Goal: Check status: Check status

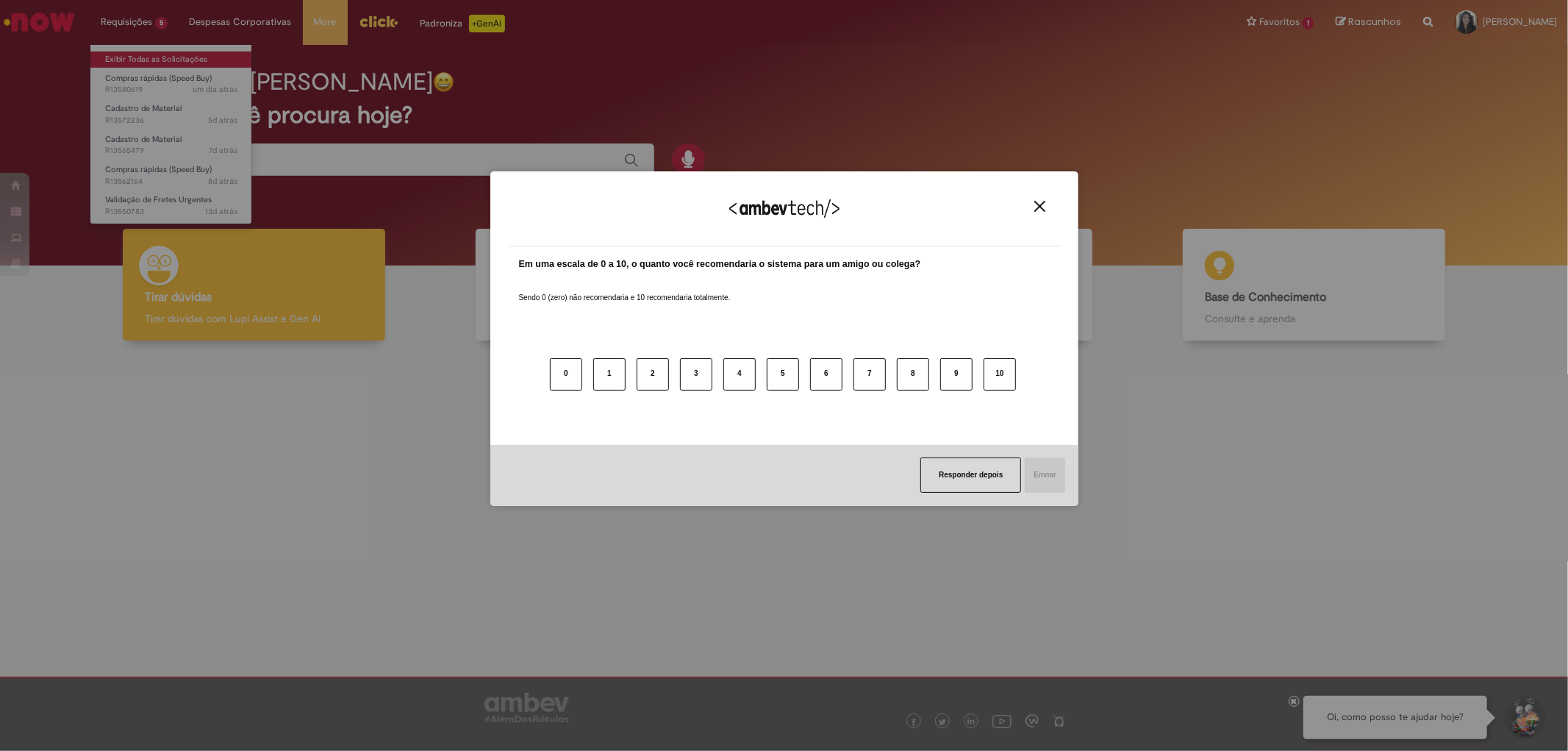
click at [170, 60] on div "Agradecemos seu feedback! Em uma escala de 0 a 10, o quanto você recomendaria o…" at bounding box center [784, 376] width 1568 height 751
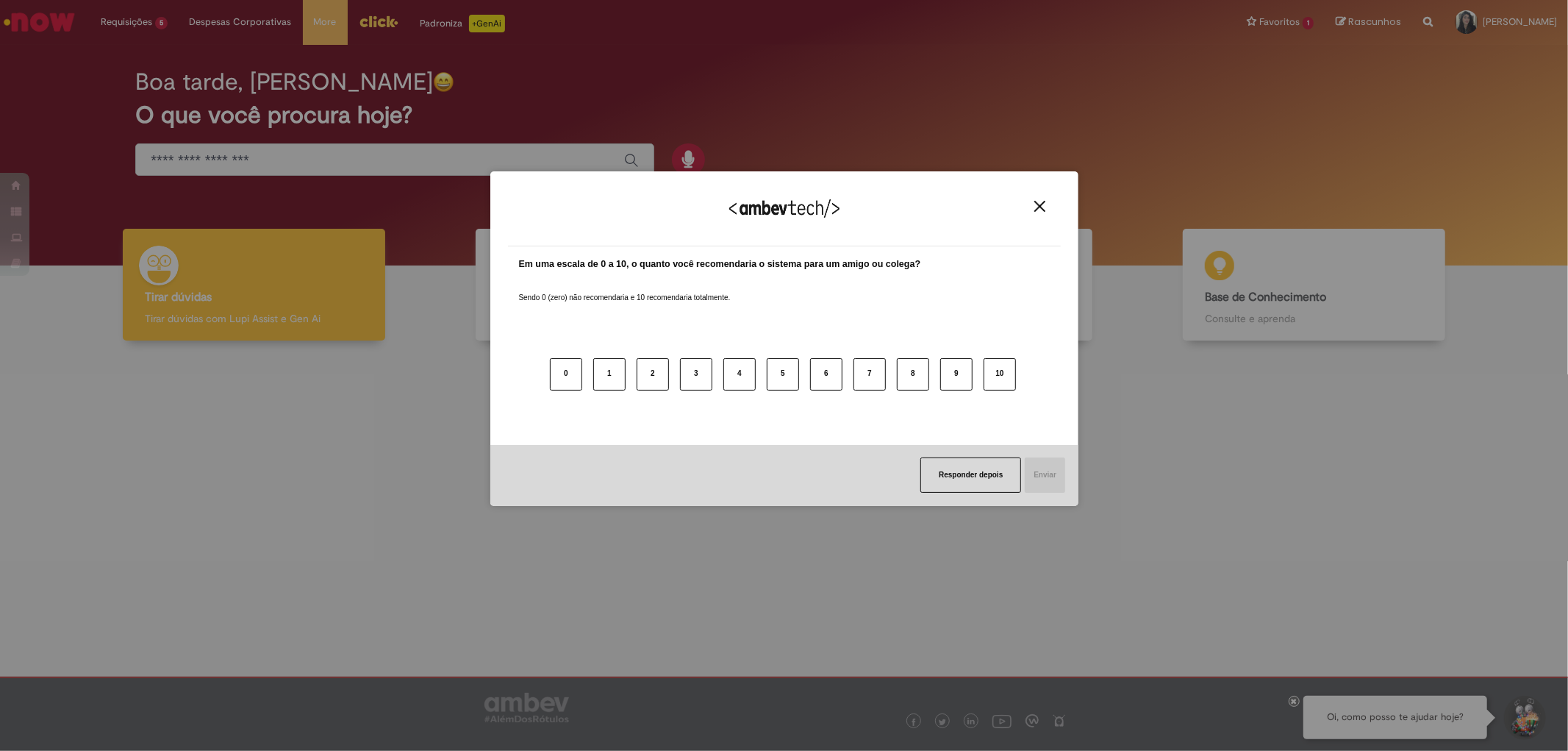
click at [1035, 201] on img "Close" at bounding box center [1040, 206] width 11 height 11
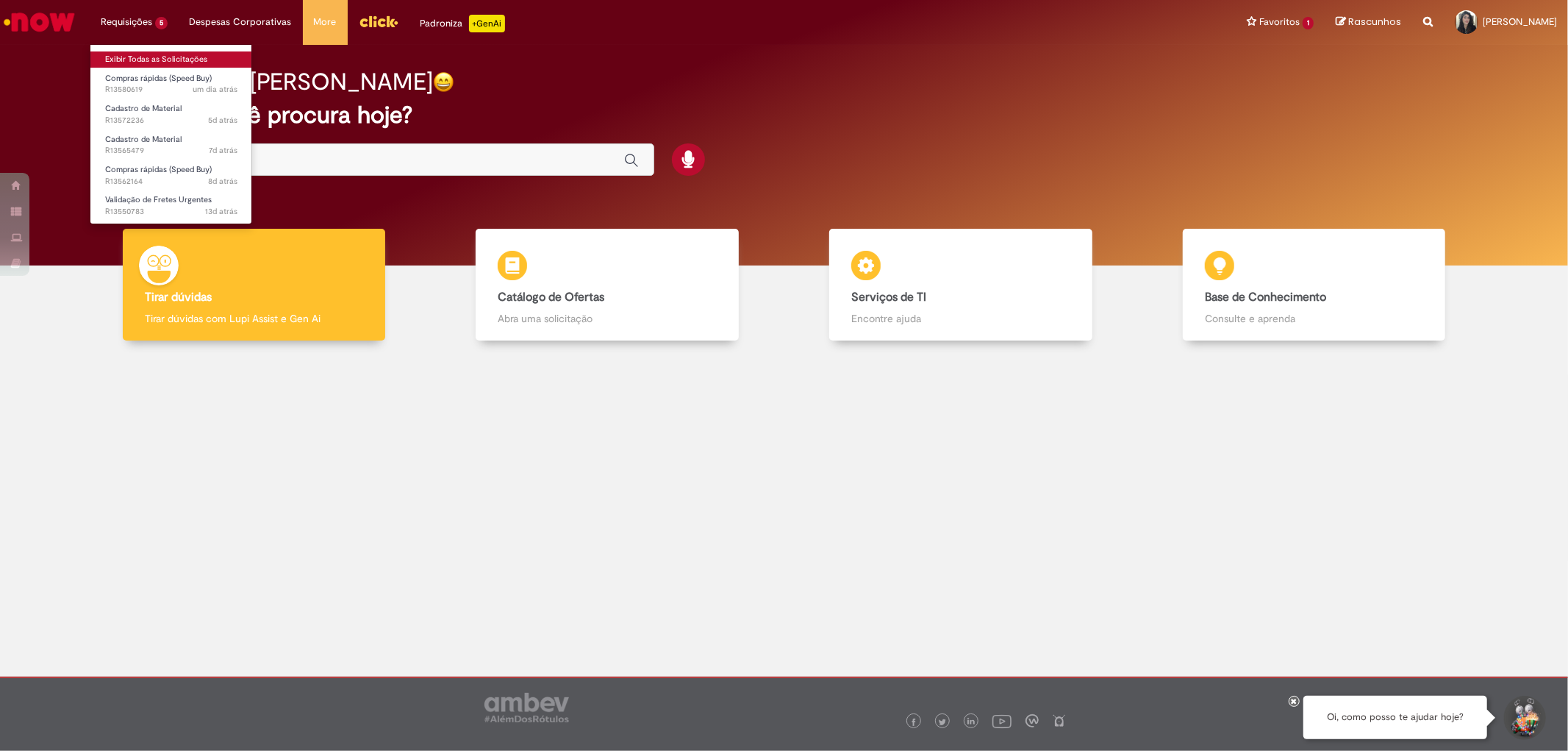
click at [146, 56] on link "Exibir Todas as Solicitações" at bounding box center [170, 59] width 161 height 16
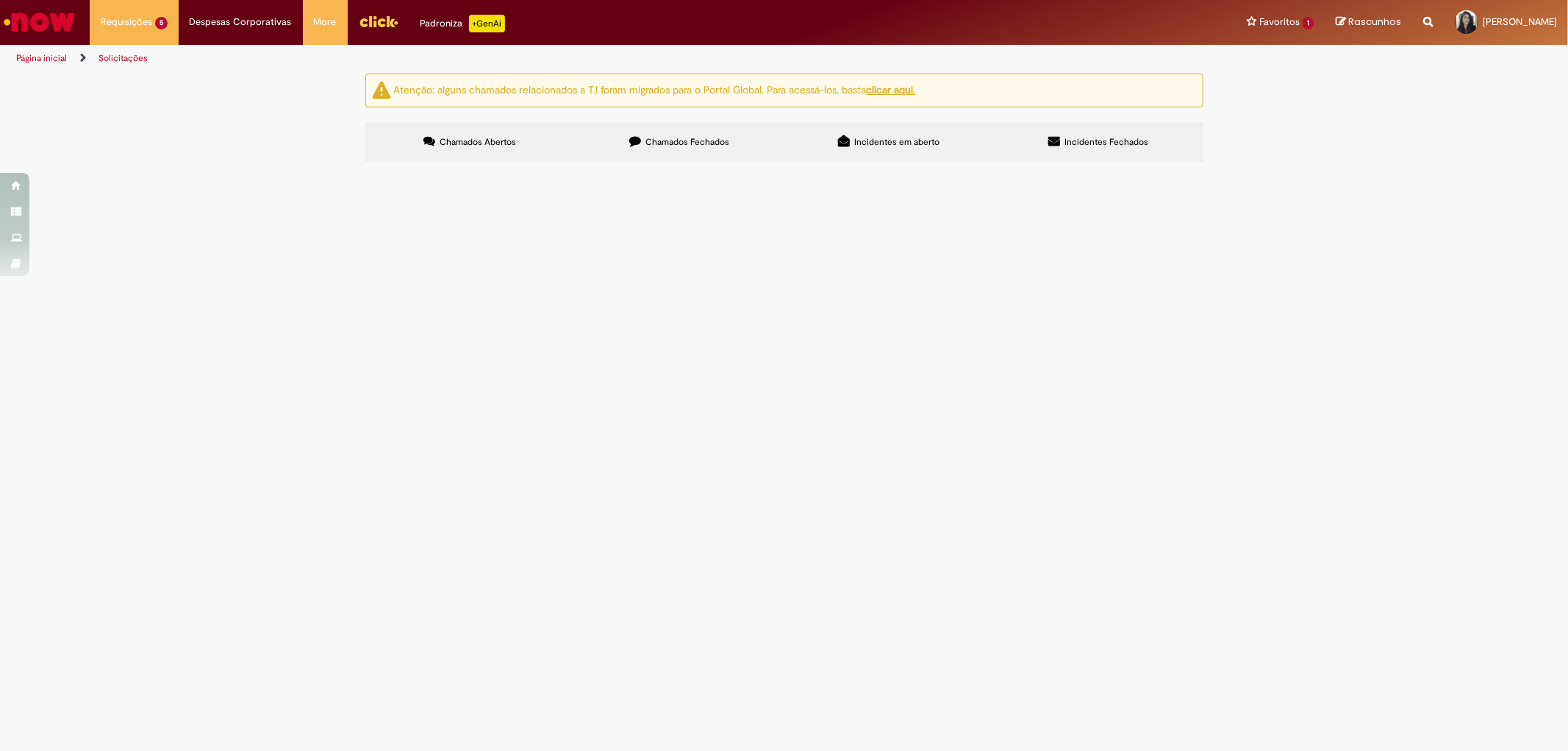
click at [641, 150] on label "Chamados Fechados" at bounding box center [680, 142] width 210 height 40
click at [541, 144] on label "Chamados Abertos" at bounding box center [470, 142] width 210 height 40
click at [661, 134] on label "Chamados Fechados" at bounding box center [680, 142] width 210 height 40
click at [0, 0] on span "CONECTOR IUP" at bounding box center [0, 0] width 0 height 0
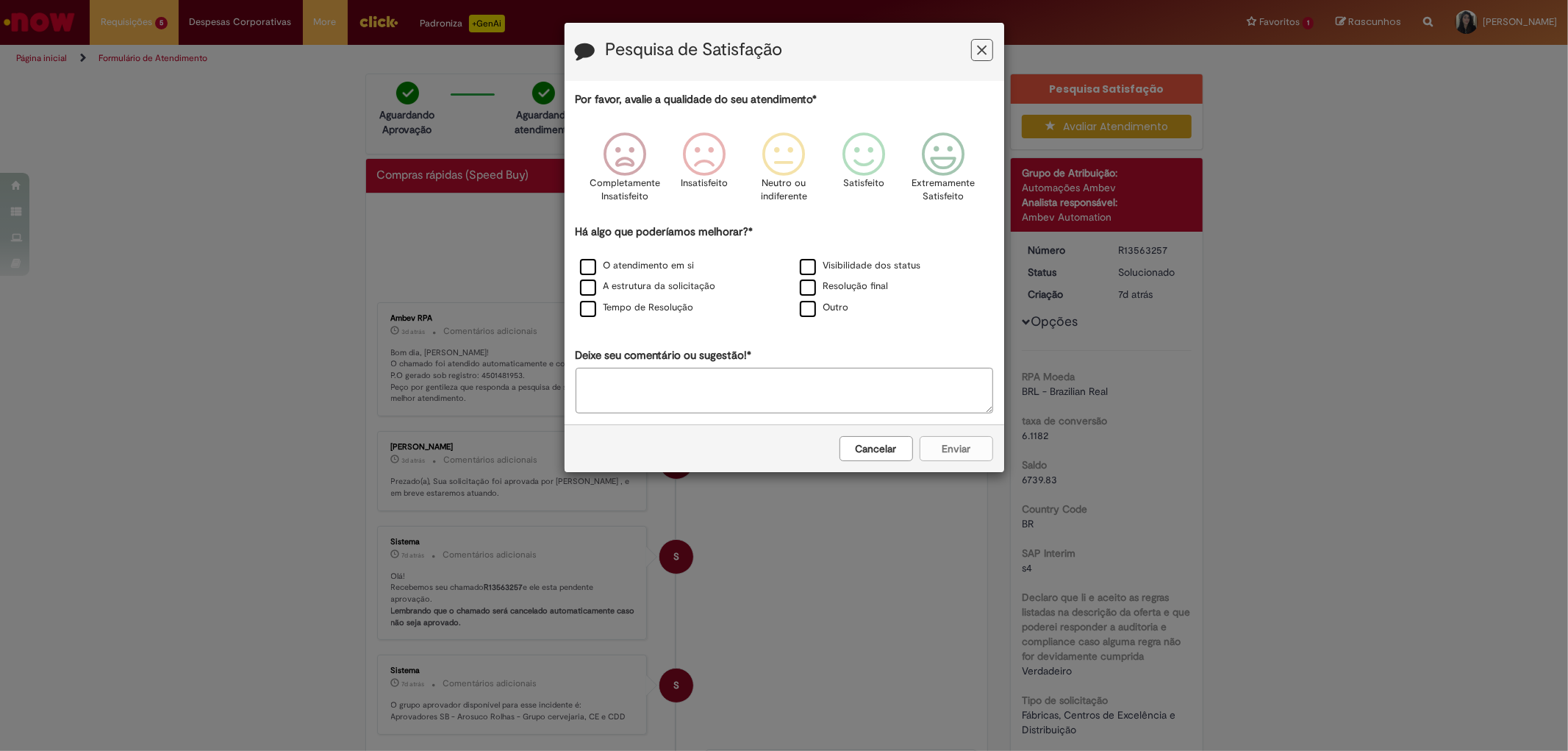
click at [976, 60] on button "Feedback" at bounding box center [982, 50] width 22 height 22
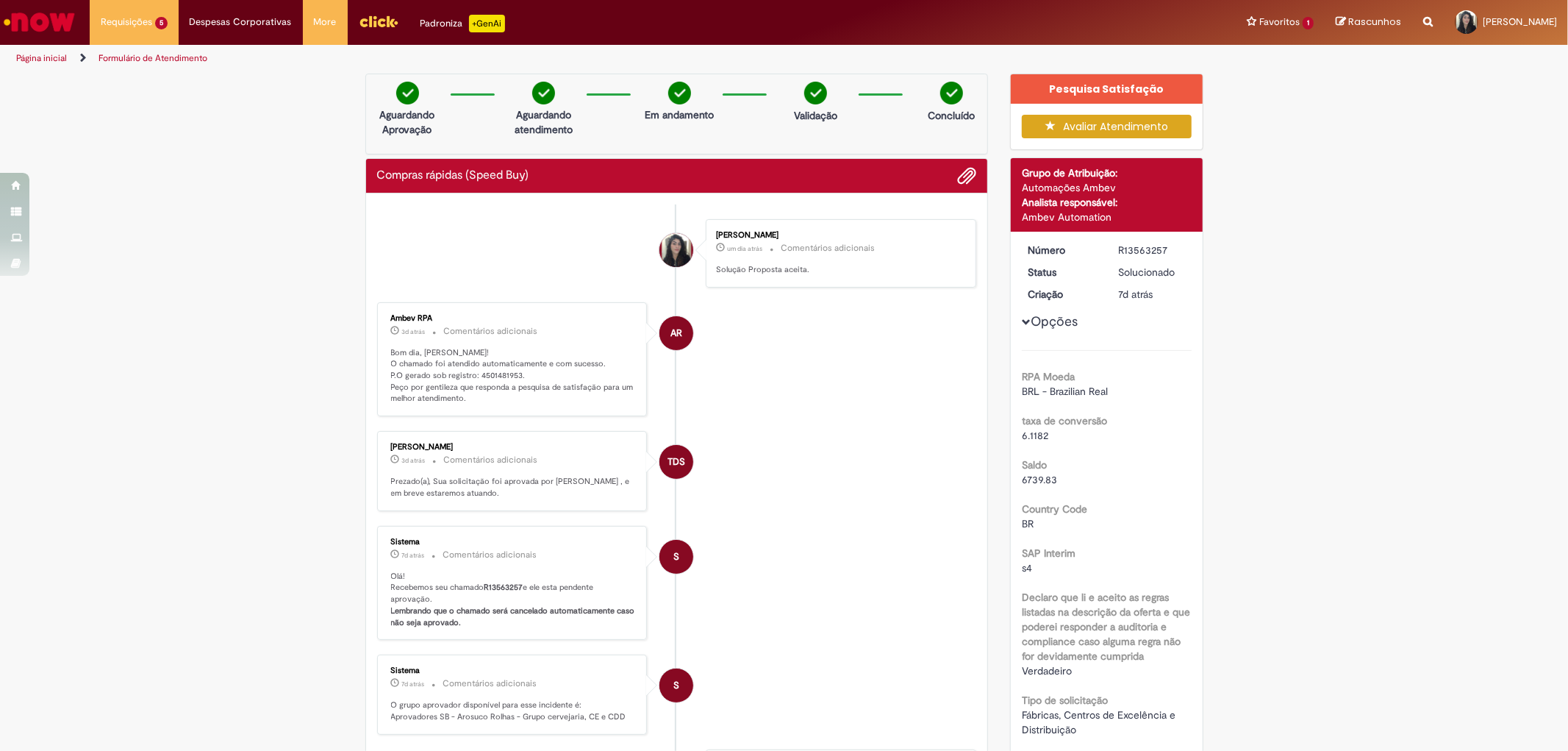
click at [484, 376] on p "Bom dia, [PERSON_NAME]! O chamado foi atendido automaticamente e com sucesso. P…" at bounding box center [513, 376] width 245 height 58
copy p "4501481953"
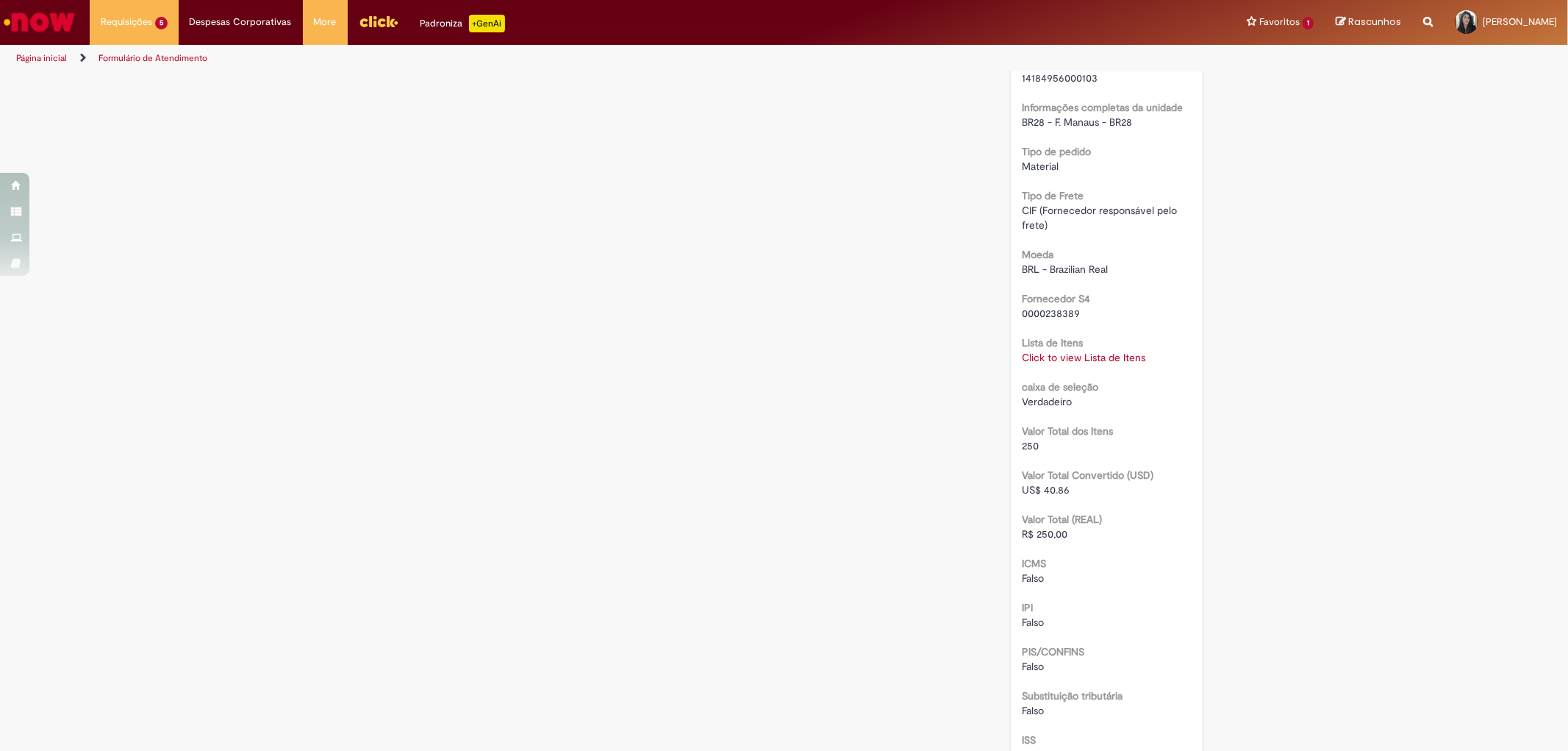
scroll to position [1192, 0]
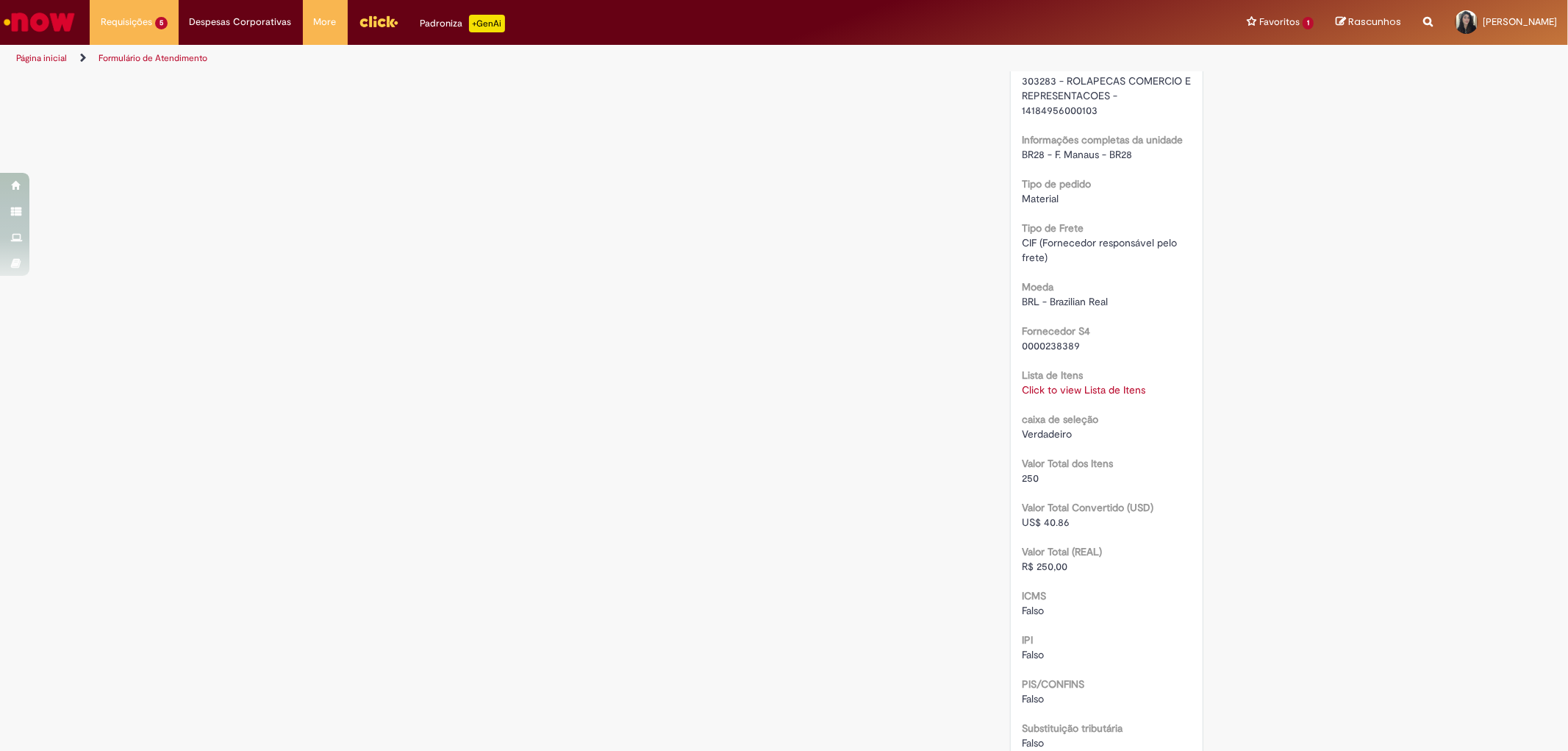
click at [856, 364] on div "Verificar Código de Barras Aguardando Aprovação Aguardando atendimento Em andam…" at bounding box center [784, 35] width 860 height 2309
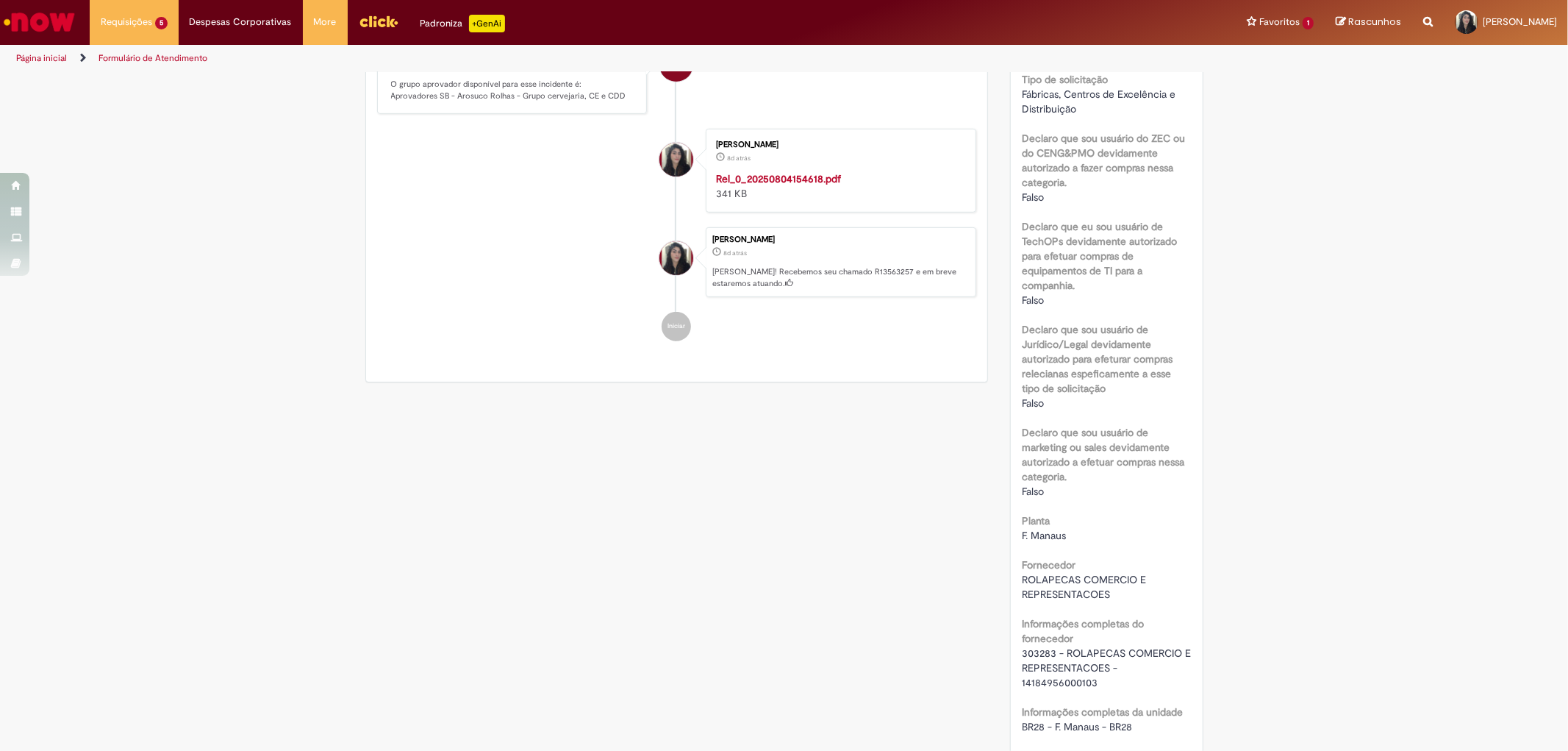
scroll to position [0, 0]
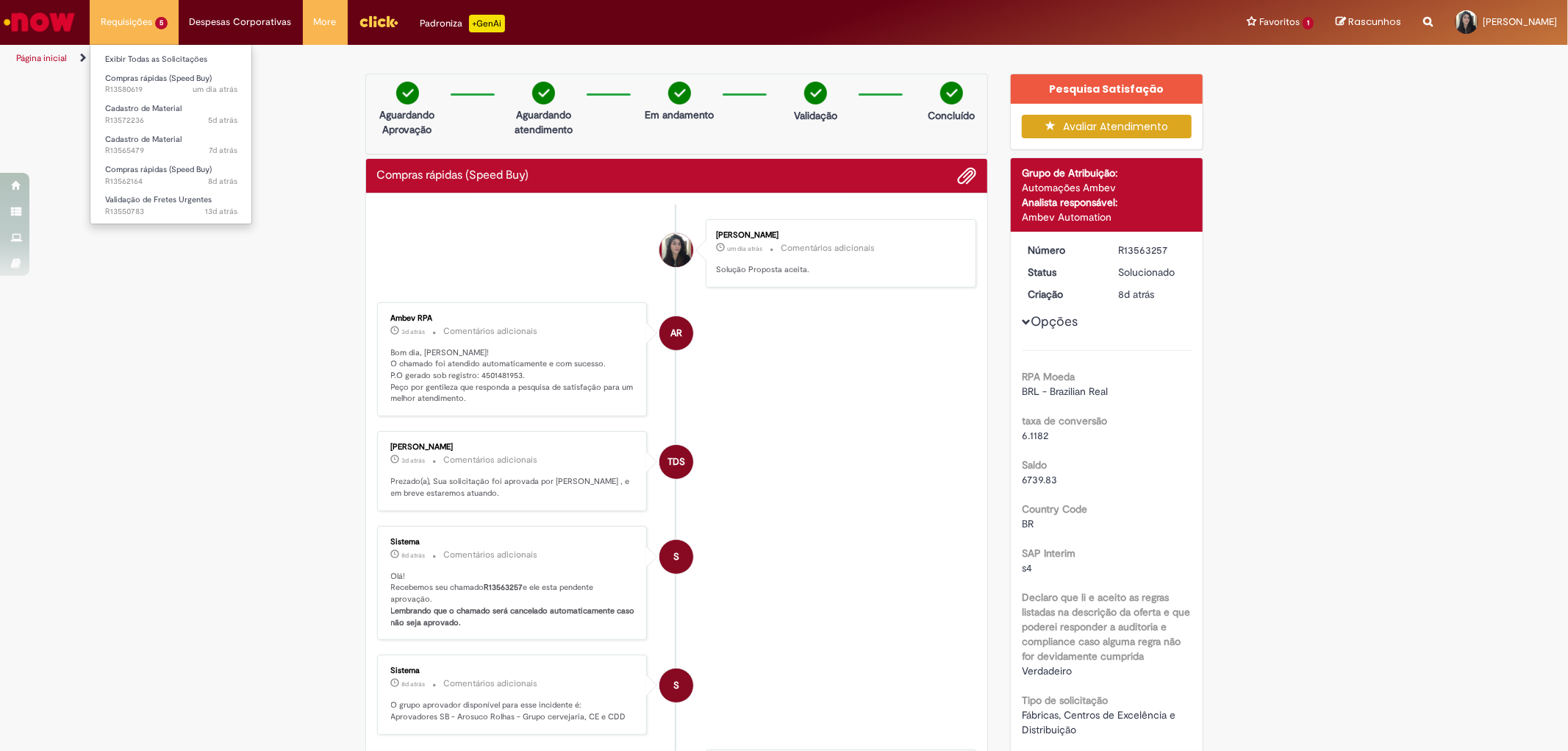
click at [119, 32] on li "Requisições 5 Exibir Todas as Solicitações Compras rápidas (Speed Buy) um dia a…" at bounding box center [134, 22] width 89 height 44
click at [142, 55] on link "Exibir Todas as Solicitações" at bounding box center [170, 59] width 161 height 16
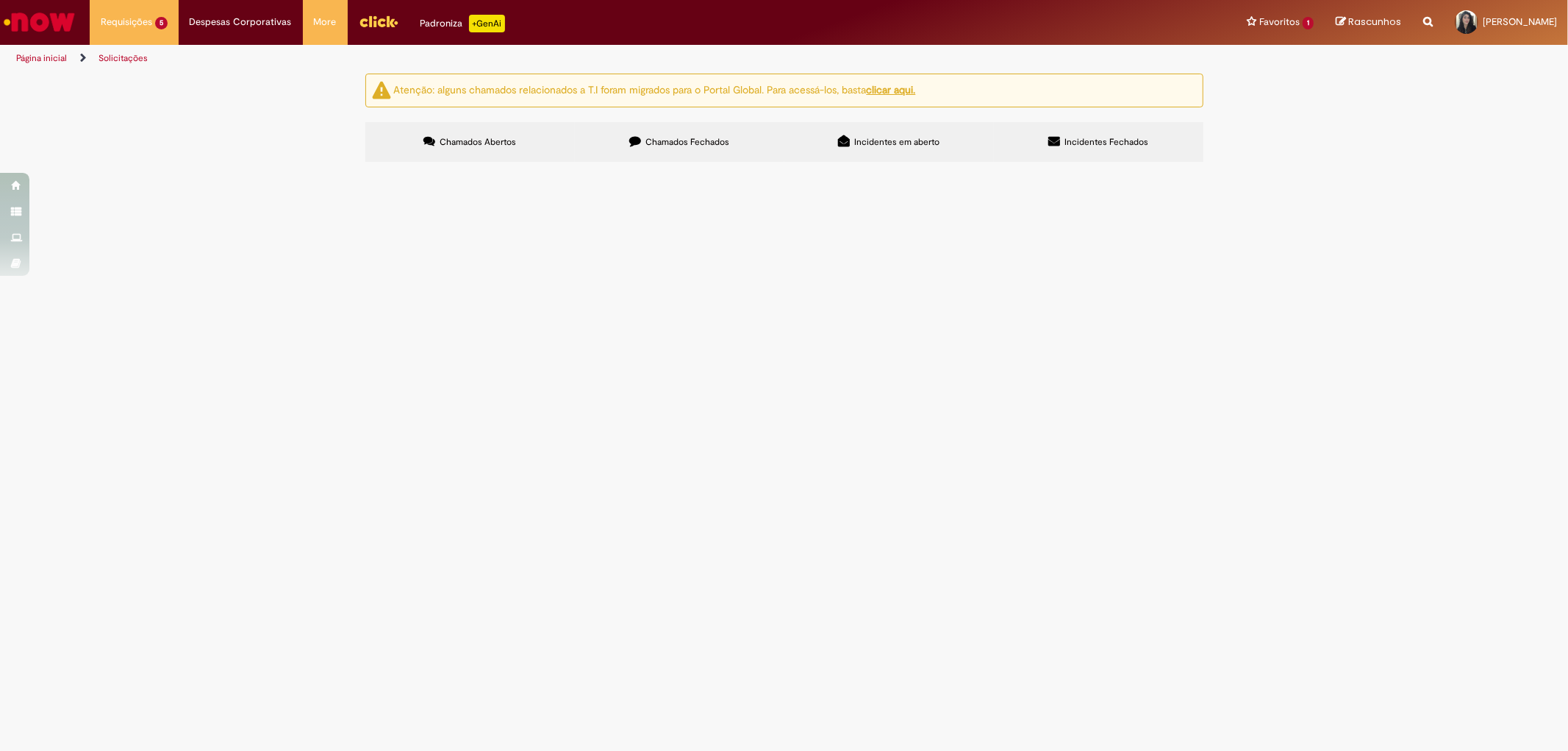
click at [0, 0] on span "R13562164" at bounding box center [0, 0] width 0 height 0
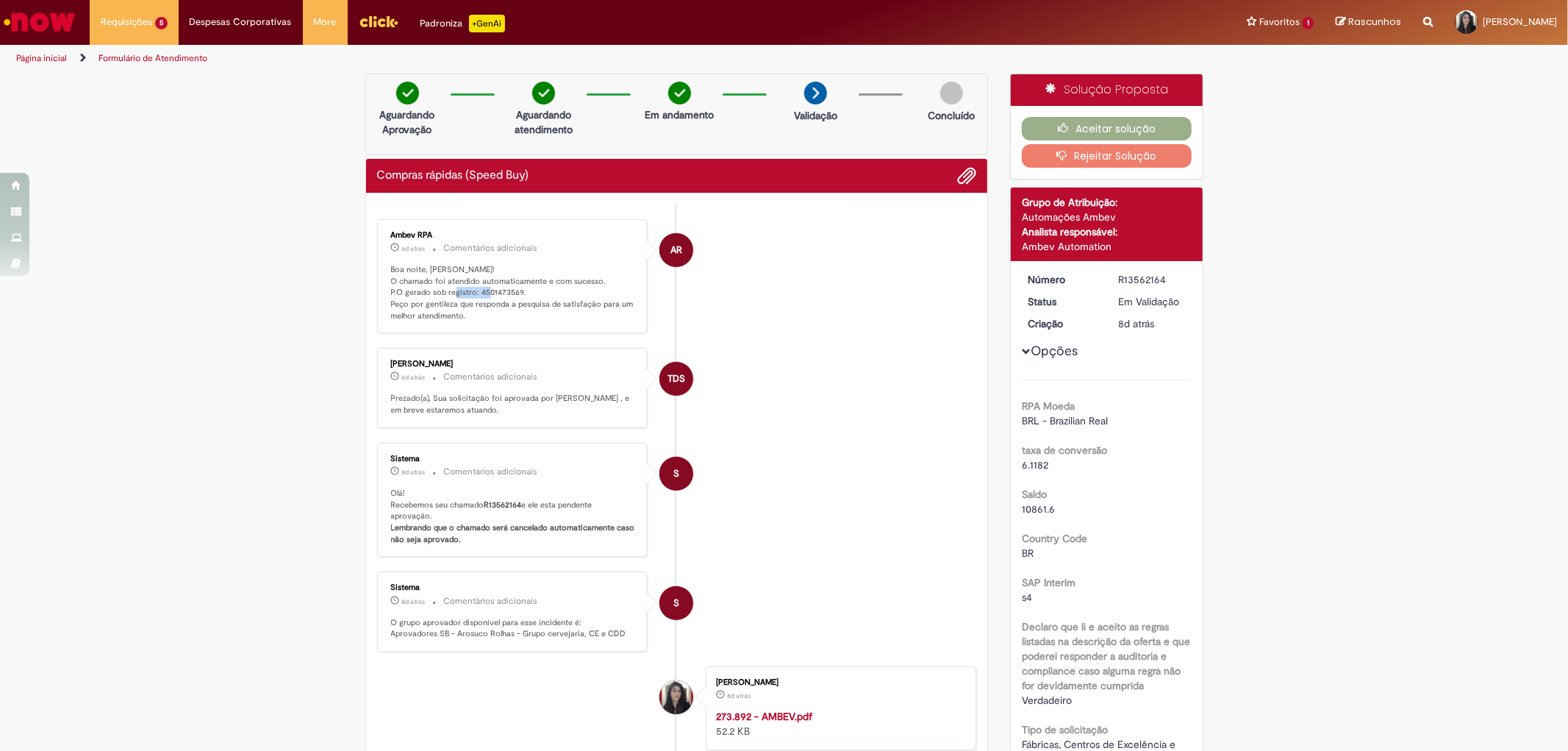
drag, startPoint x: 472, startPoint y: 291, endPoint x: 511, endPoint y: 291, distance: 39.0
click at [511, 291] on p "Boa noite, [PERSON_NAME]! O chamado foi atendido automaticamente e com sucesso.…" at bounding box center [513, 293] width 245 height 58
copy p "4501473569"
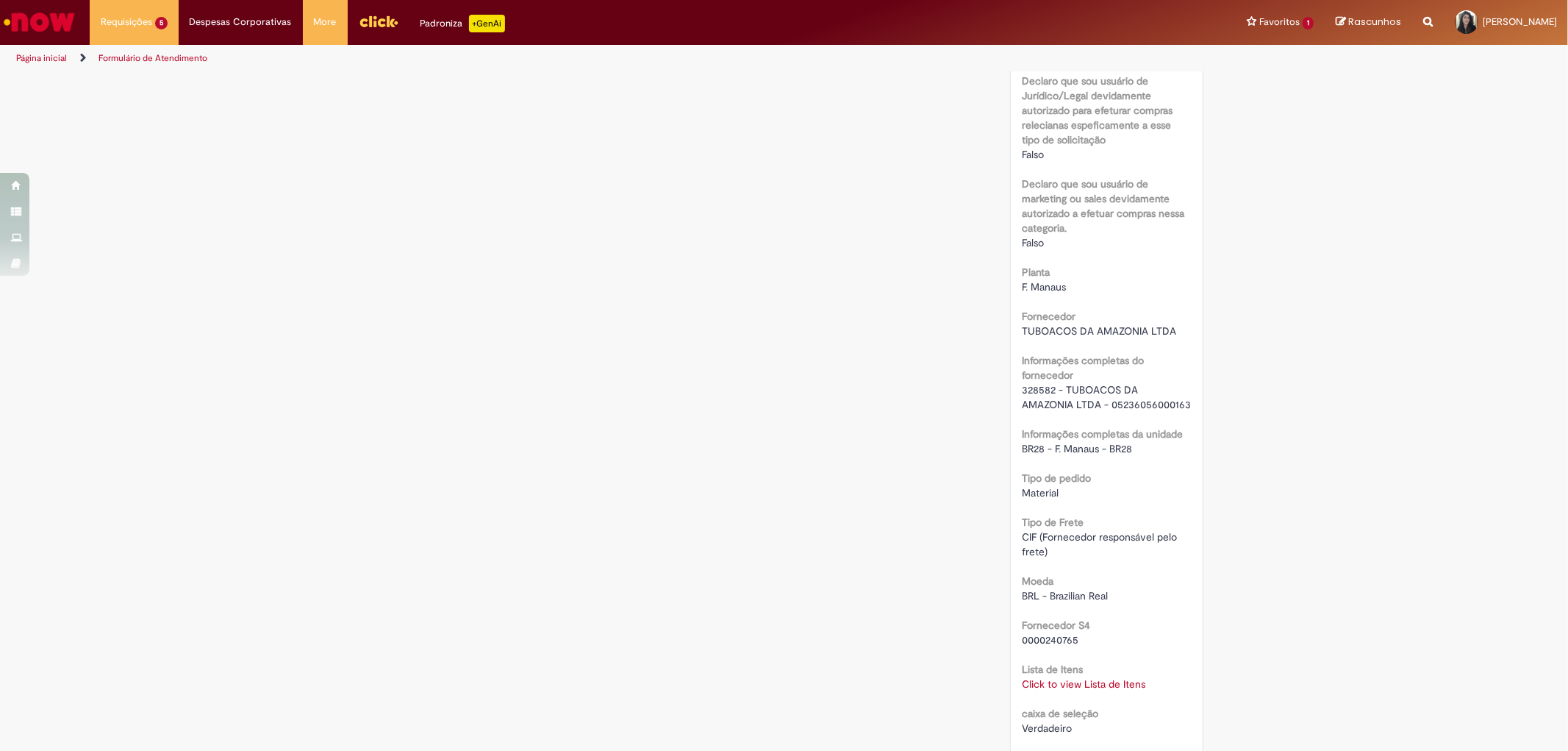
scroll to position [1306, 0]
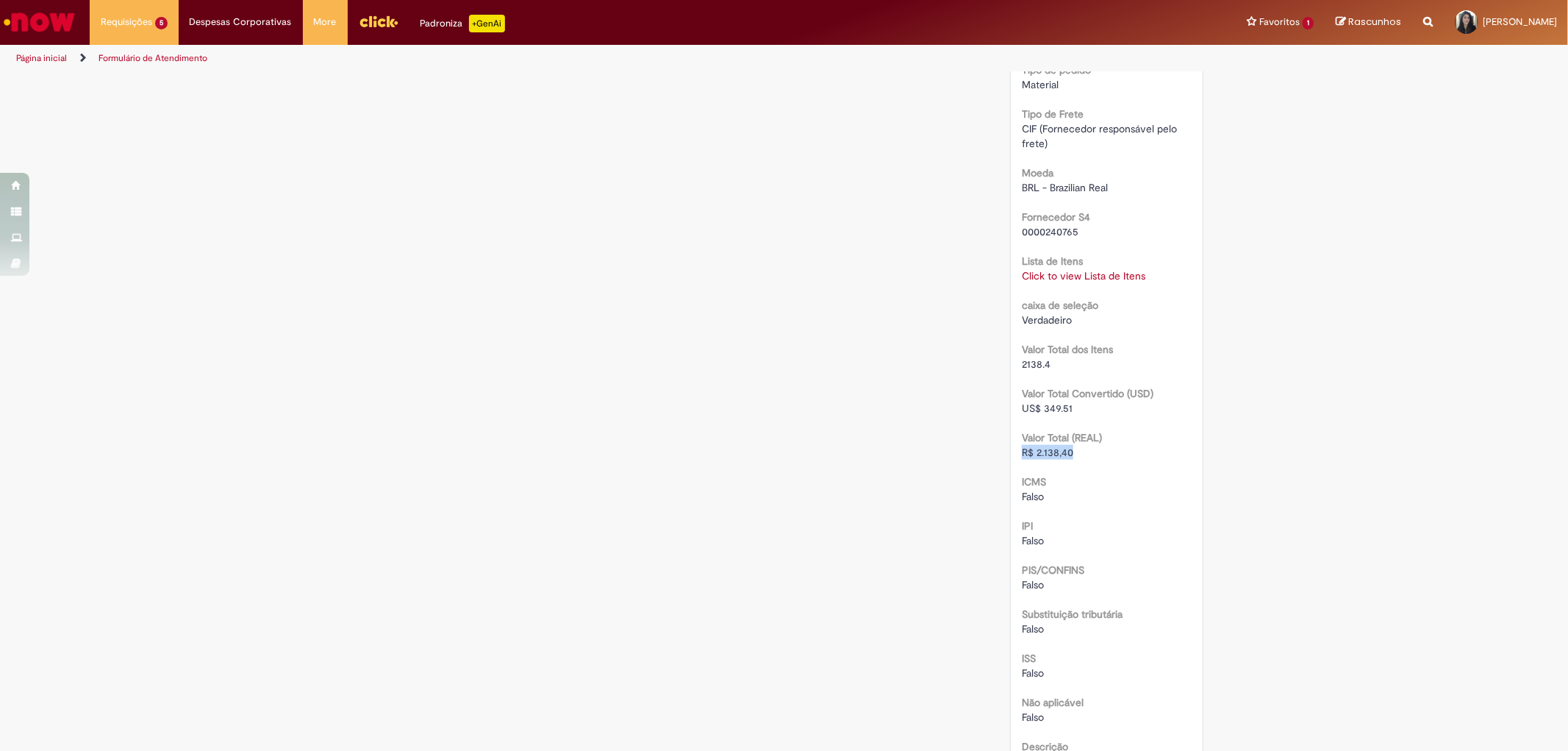
drag, startPoint x: 1015, startPoint y: 467, endPoint x: 1066, endPoint y: 462, distance: 51.2
click at [1066, 458] on span "R$ 2.138,40" at bounding box center [1047, 452] width 51 height 14
copy span "R$ 2.138,40"
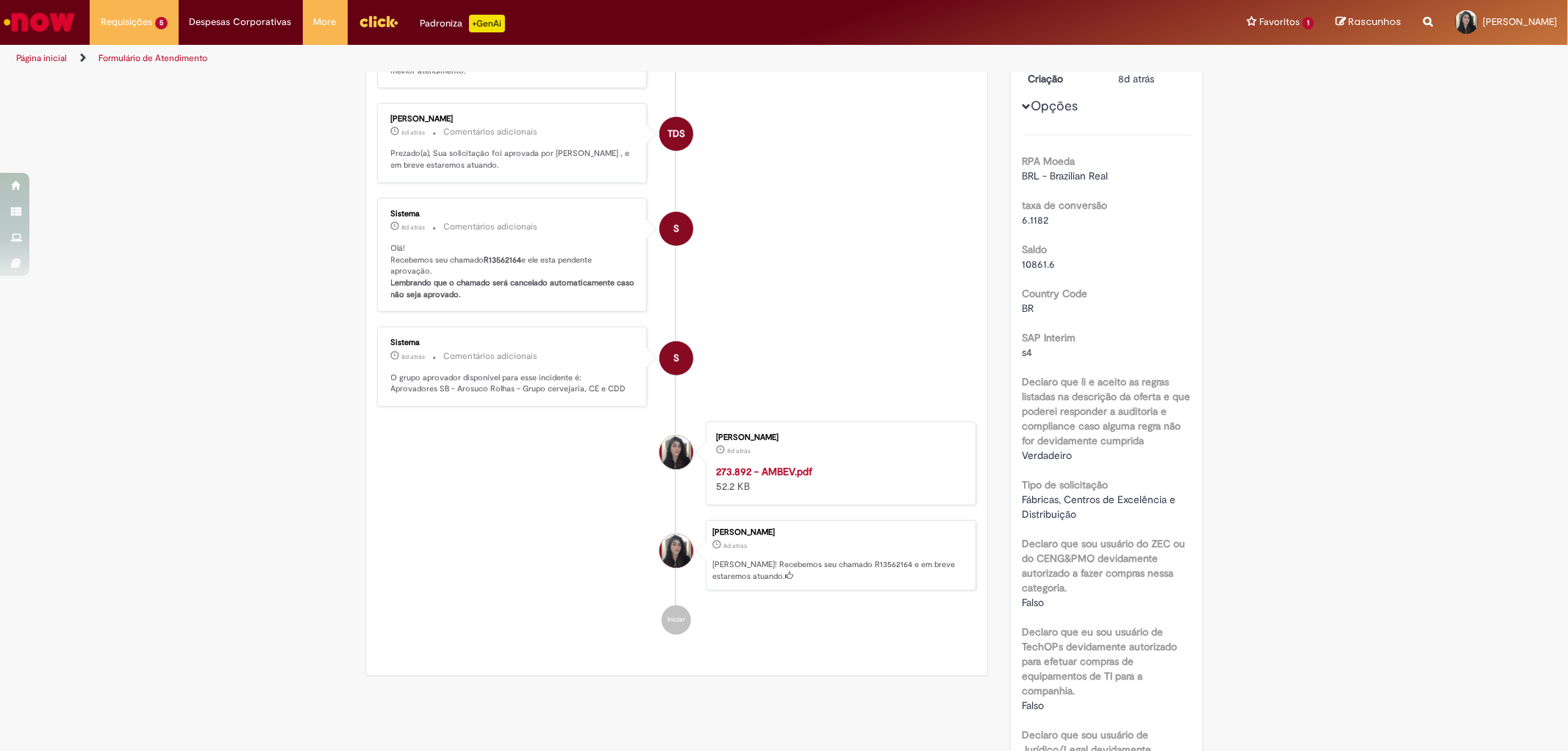
scroll to position [0, 0]
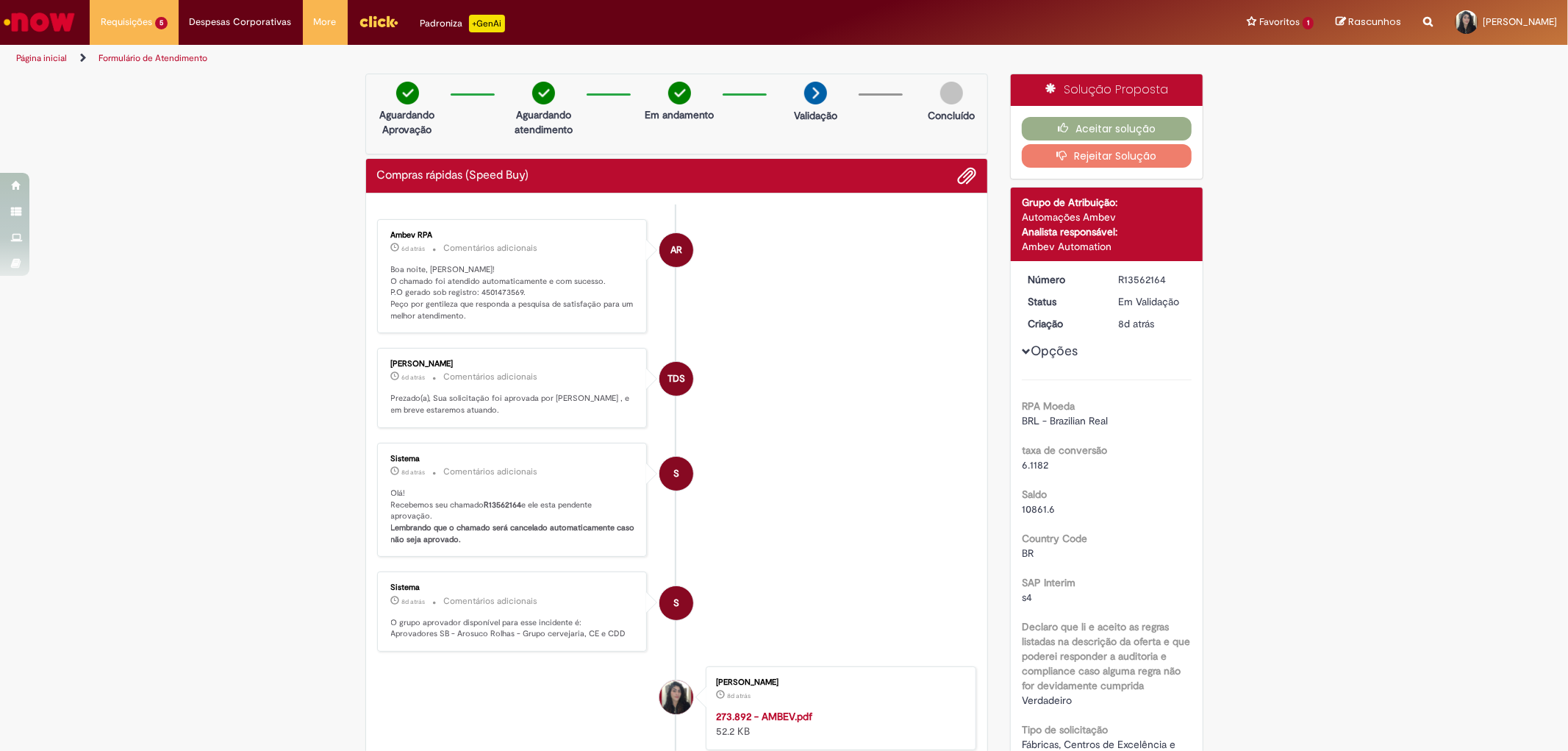
click at [497, 510] on b "R13562164" at bounding box center [503, 505] width 37 height 11
click at [498, 509] on b "R13562164" at bounding box center [503, 505] width 37 height 11
copy p "R13562164"
click at [1046, 131] on button "Aceitar solução" at bounding box center [1106, 129] width 169 height 24
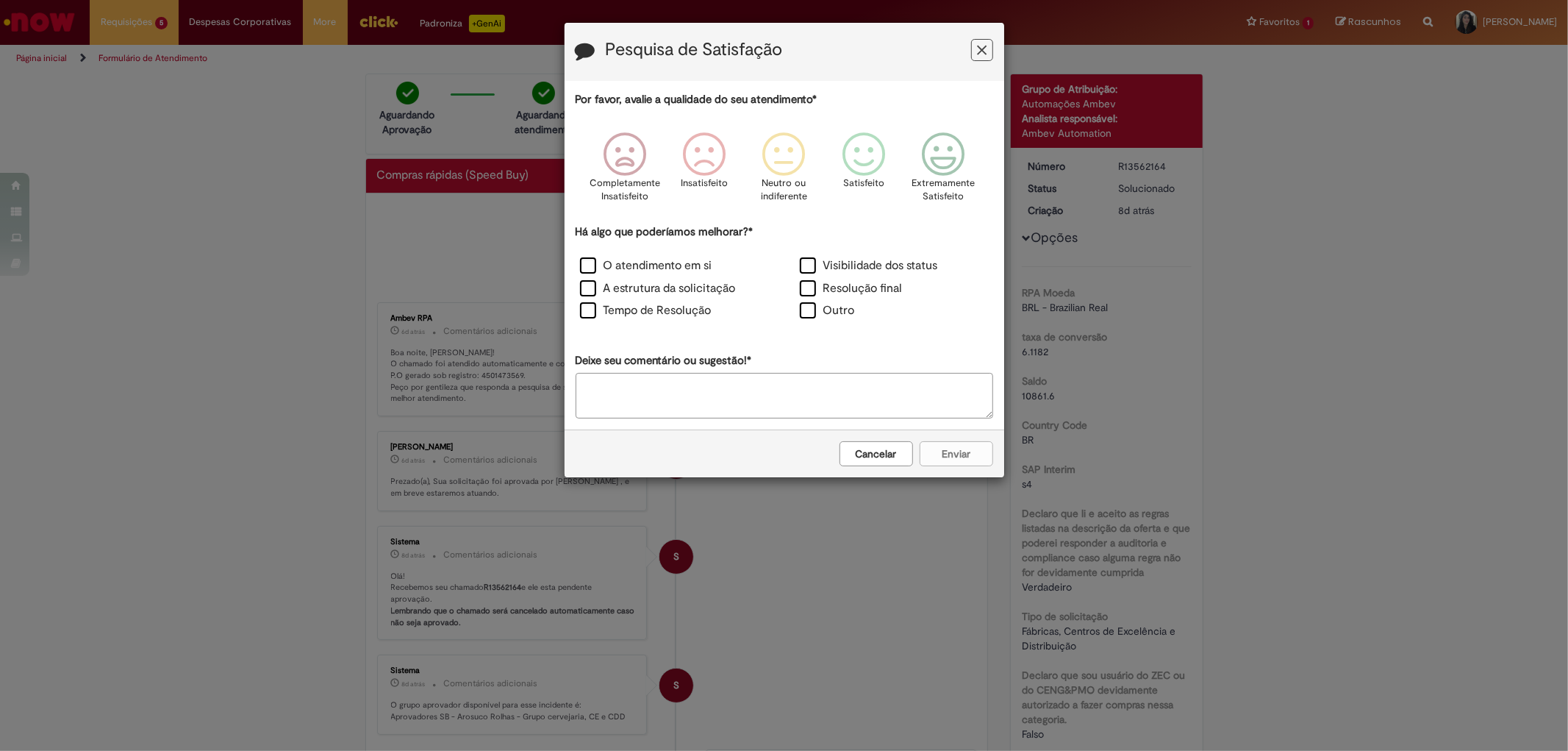
click at [971, 54] on h3 "Pesquisa de Satisfação" at bounding box center [784, 51] width 417 height 23
click at [986, 49] on button "Feedback" at bounding box center [982, 50] width 22 height 22
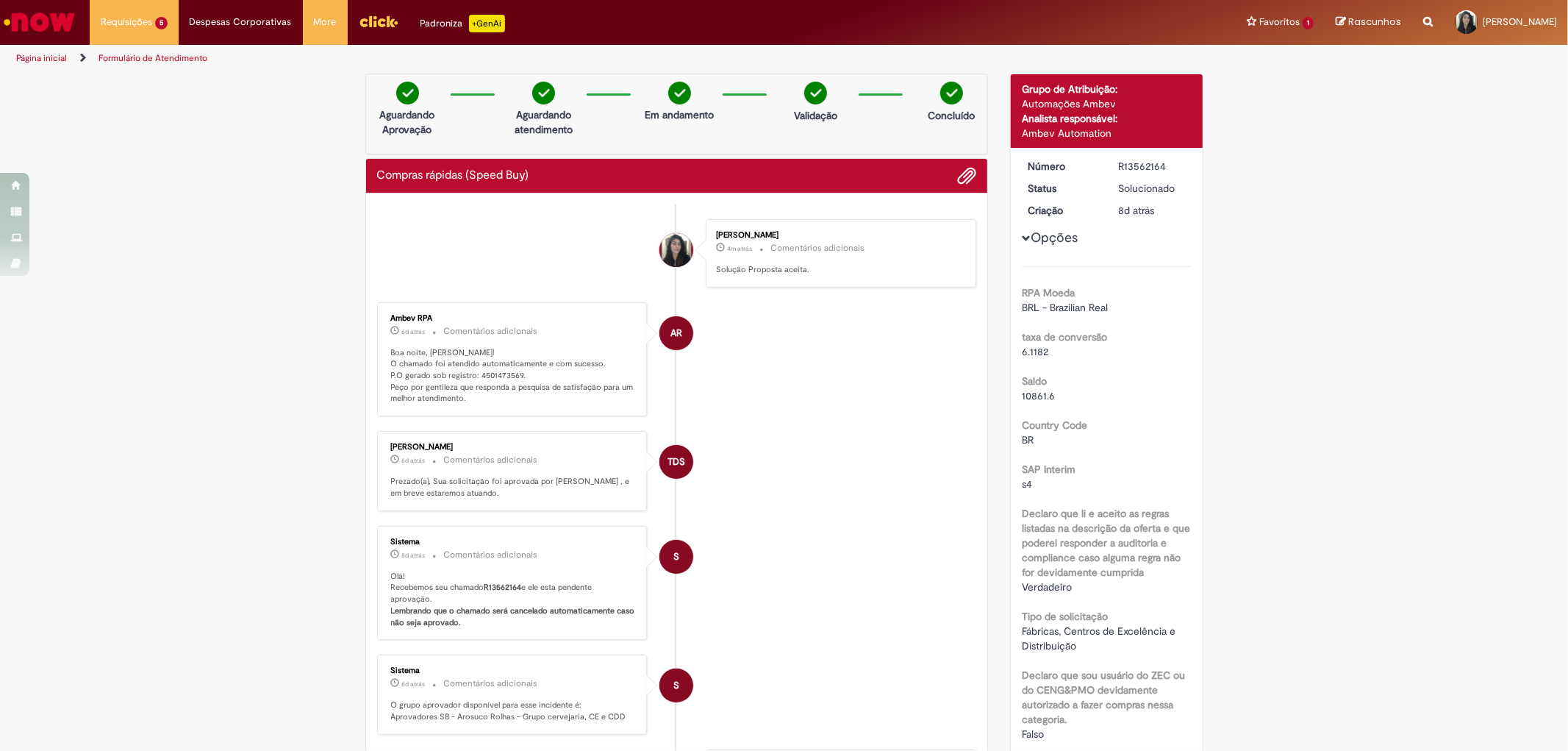
click at [500, 374] on p "Boa noite, [PERSON_NAME]! O chamado foi atendido automaticamente e com sucesso.…" at bounding box center [513, 376] width 245 height 58
copy p "4501473569"
click at [138, 63] on link "Exibir Todas as Solicitações" at bounding box center [170, 59] width 161 height 16
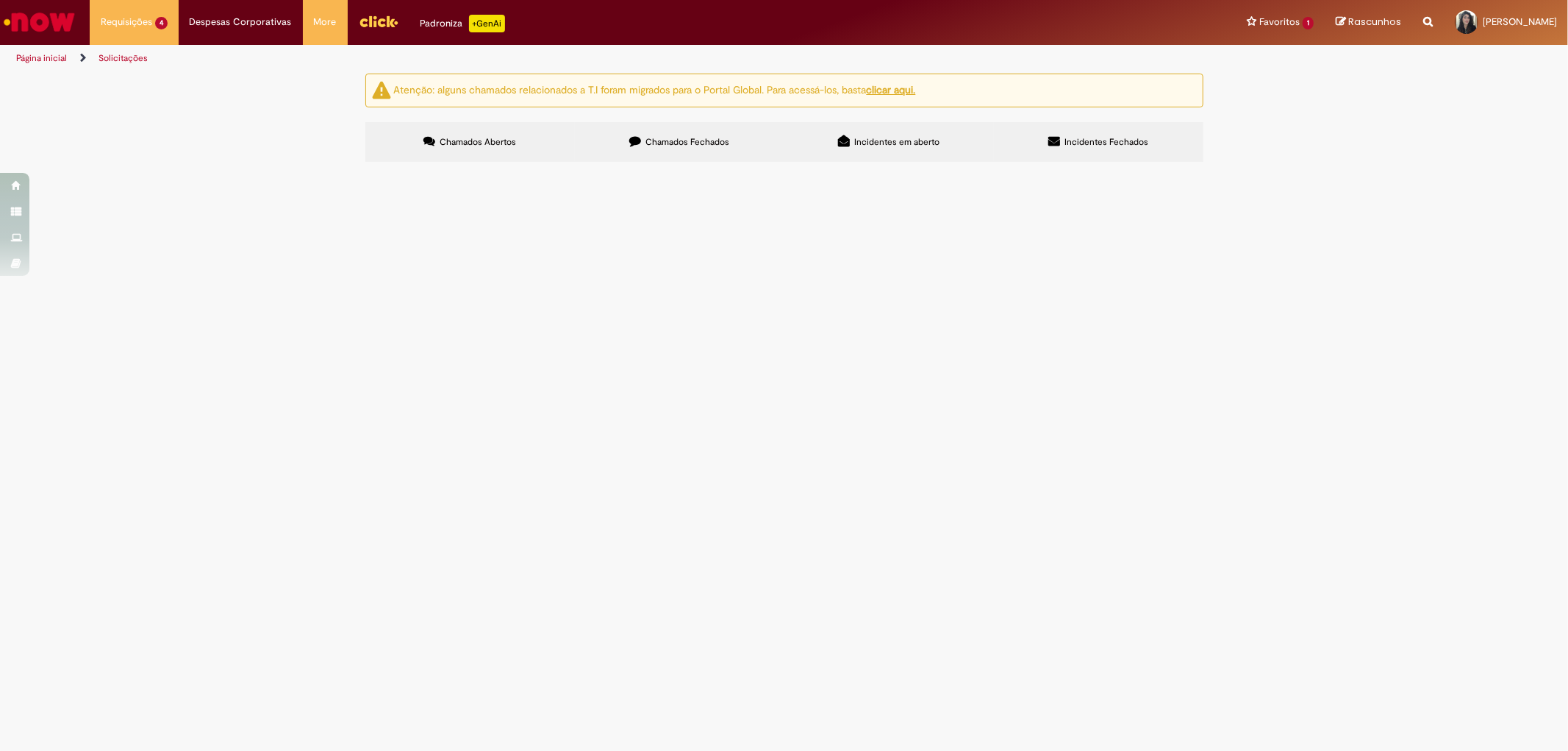
click at [0, 0] on span "sensor triger uip 01" at bounding box center [0, 0] width 0 height 0
click at [0, 0] on span "Compras rápidas (Speed Buy)" at bounding box center [0, 0] width 0 height 0
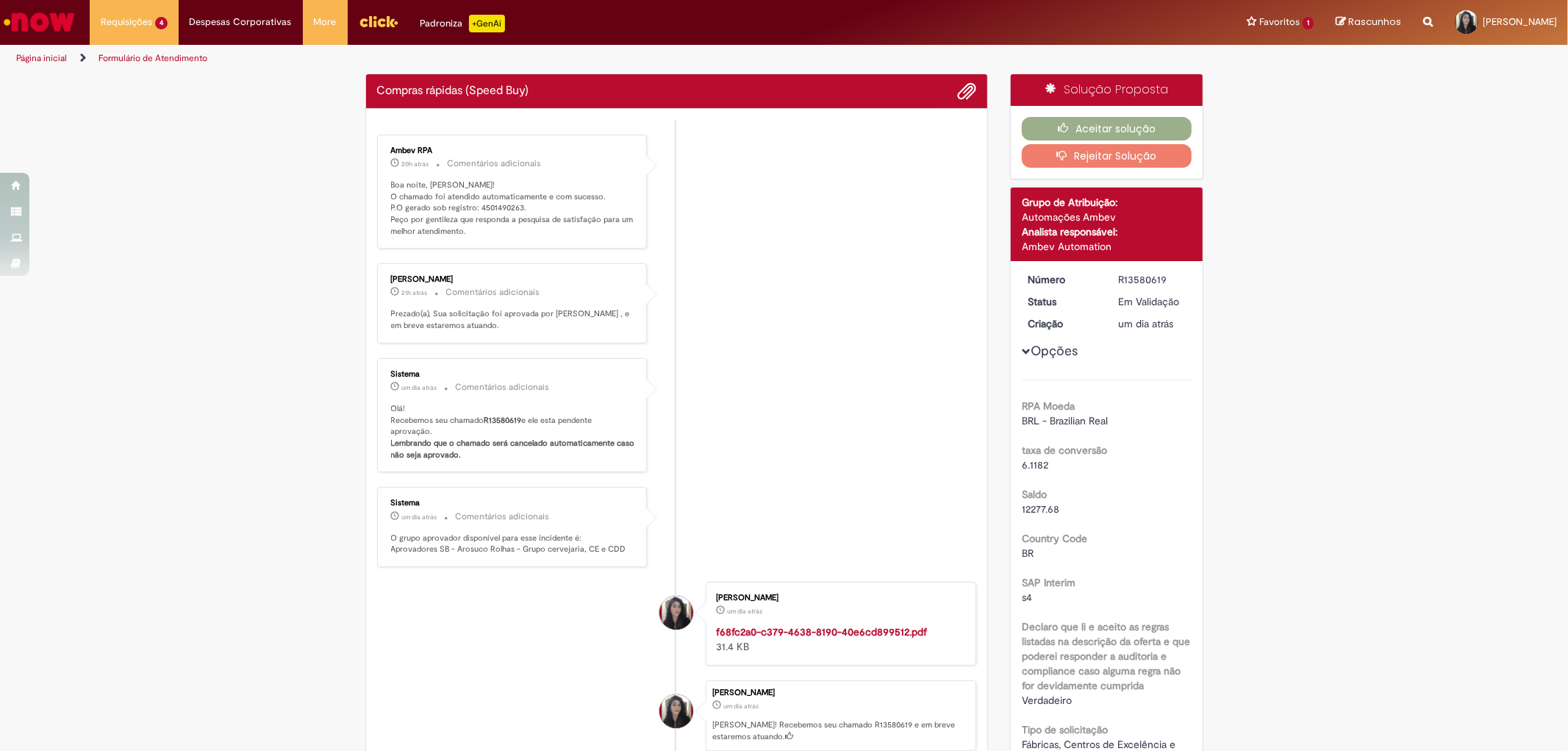
click at [399, 249] on div "Ambev RPA 20h atrás 20 horas atrás Comentários adicionais Boa noite, [PERSON_NA…" at bounding box center [512, 192] width 271 height 115
click at [495, 215] on p "Boa noite, [PERSON_NAME]! O chamado foi atendido automaticamente e com sucesso.…" at bounding box center [513, 209] width 245 height 58
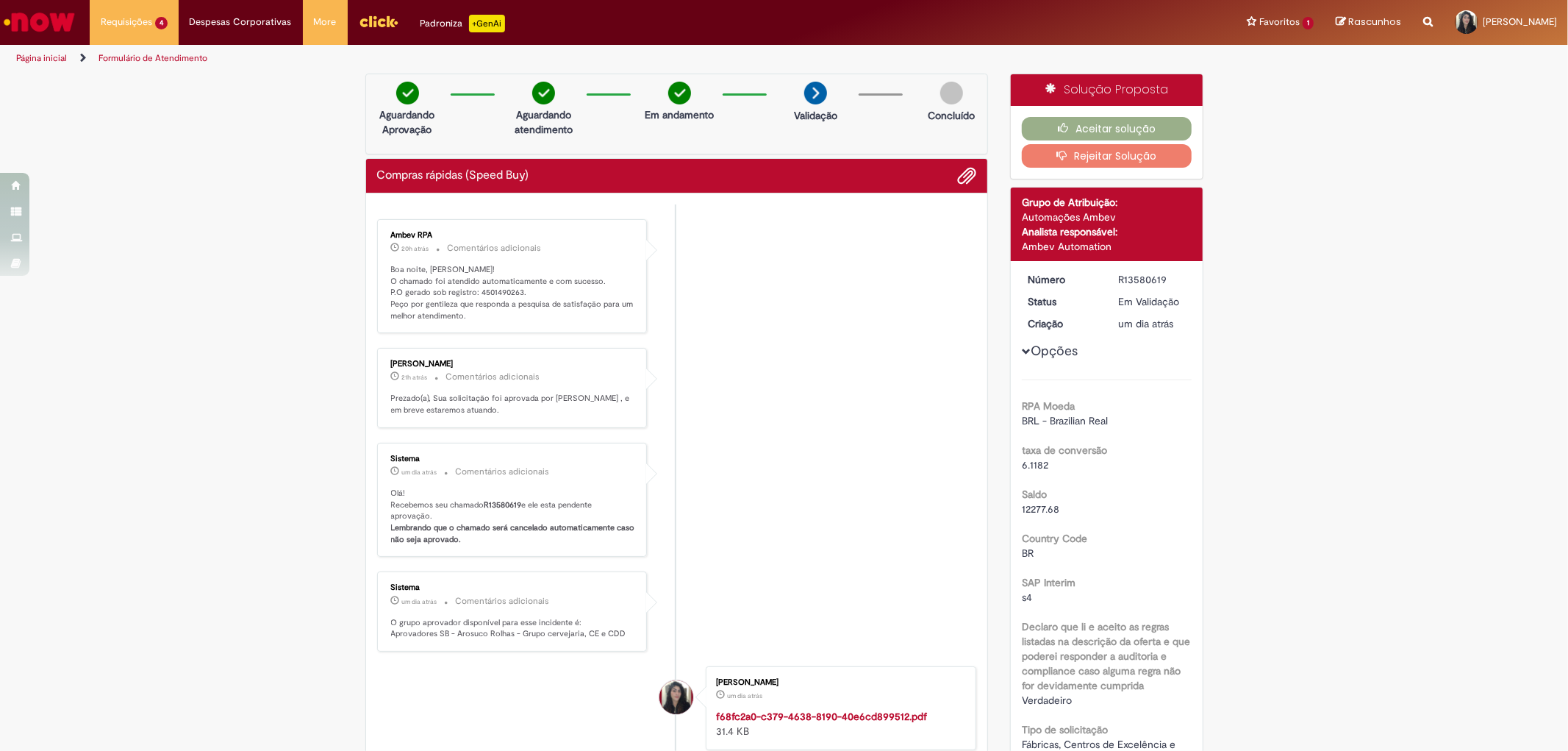
click at [487, 294] on p "Boa noite, [PERSON_NAME]! O chamado foi atendido automaticamente e com sucesso.…" at bounding box center [513, 293] width 245 height 58
copy p "4501490263"
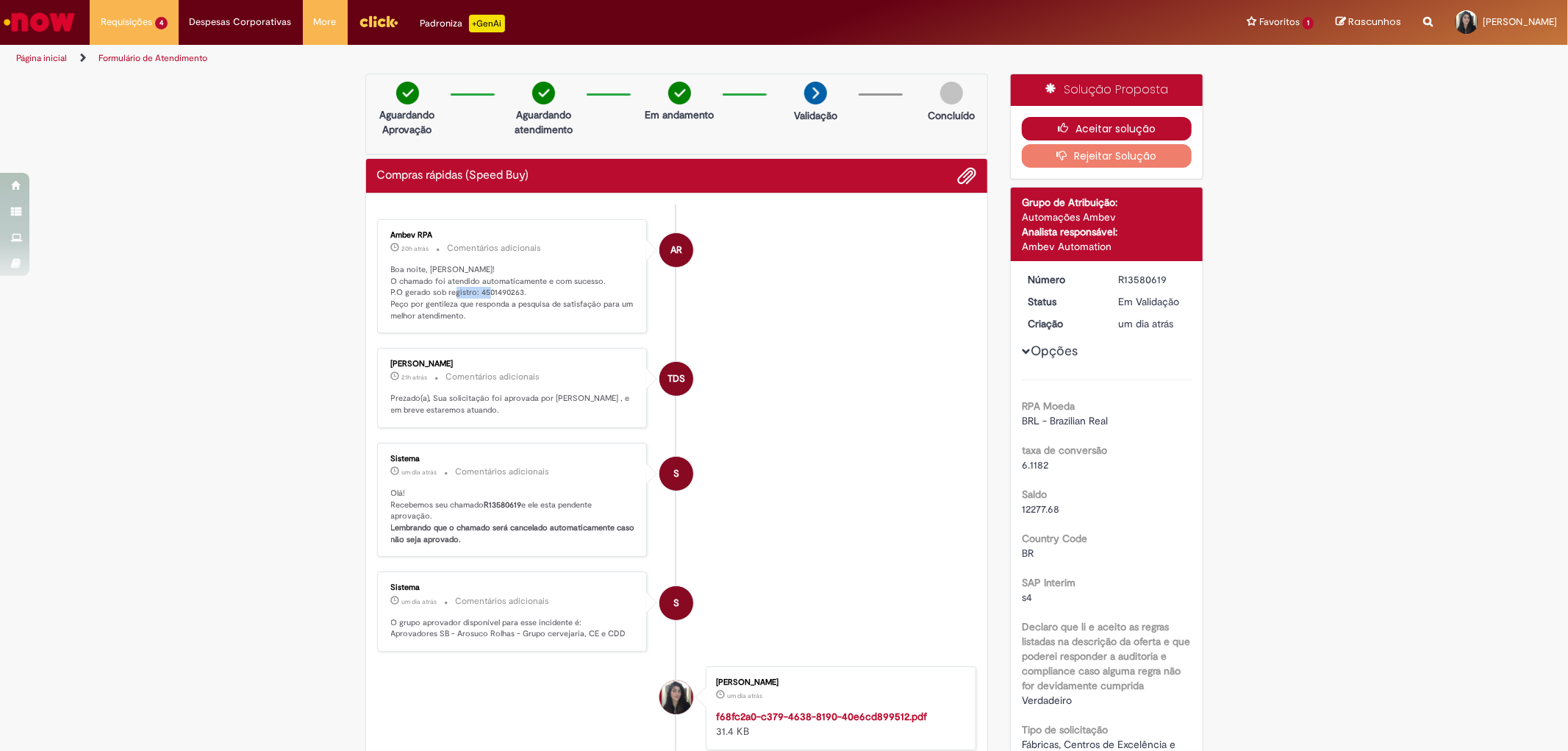
click at [1043, 124] on button "Aceitar solução" at bounding box center [1106, 129] width 169 height 24
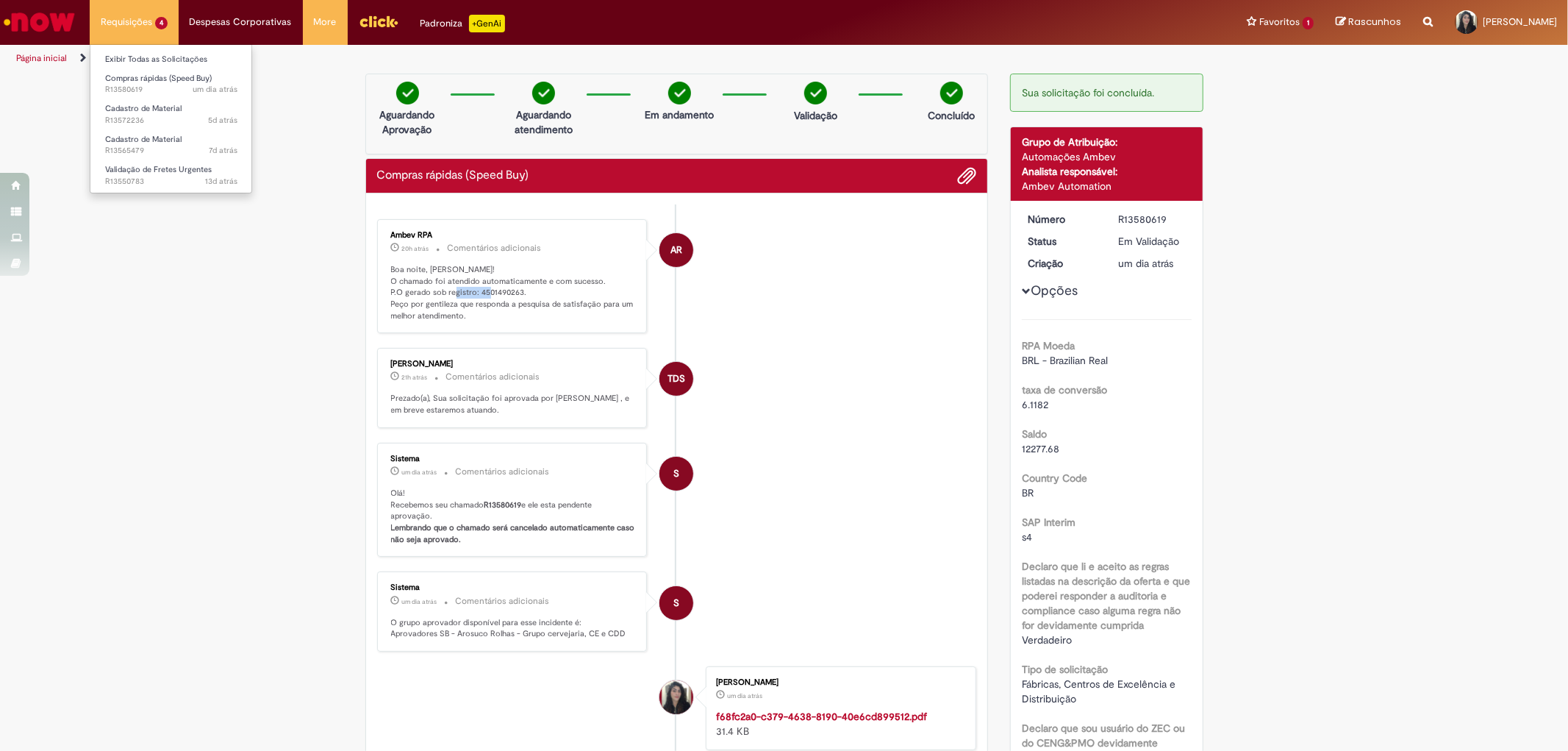
click at [150, 69] on li "Compras rápidas (Speed Buy) um dia atrás um dia atrás R13580619" at bounding box center [170, 82] width 161 height 30
click at [149, 63] on link "Exibir Todas as Solicitações" at bounding box center [170, 59] width 161 height 16
